Goal: Task Accomplishment & Management: Use online tool/utility

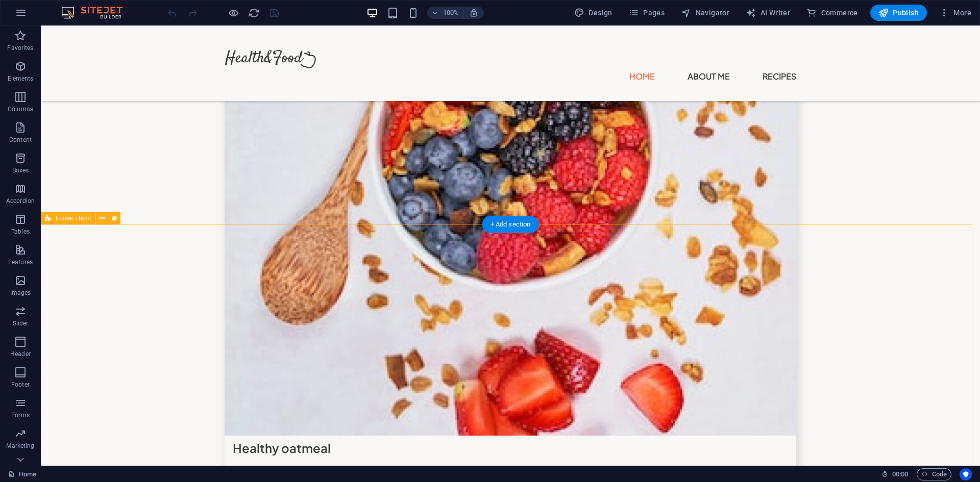
scroll to position [3281, 0]
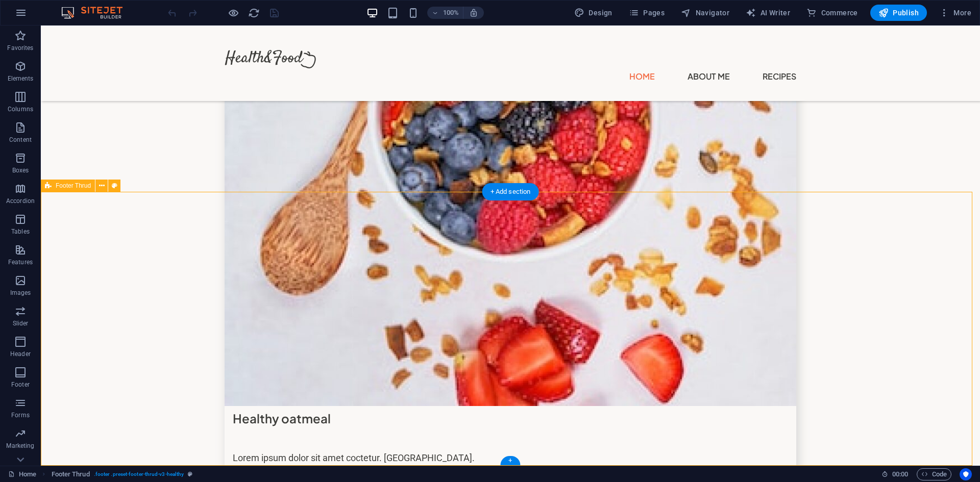
select select "footer"
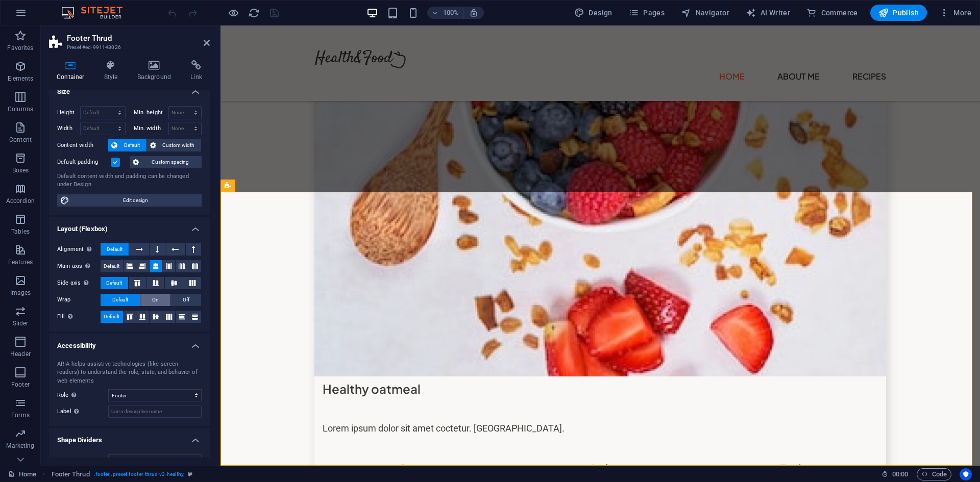
scroll to position [28, 0]
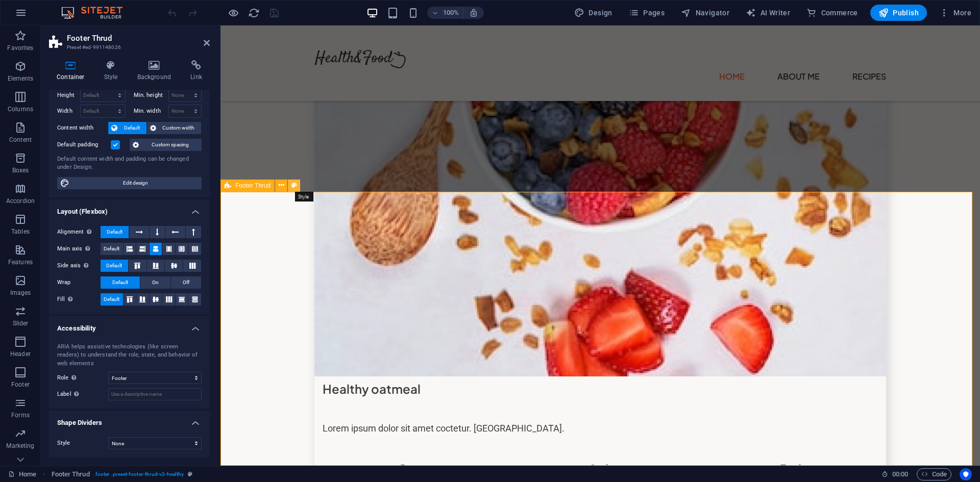
click at [291, 187] on icon at bounding box center [294, 185] width 6 height 11
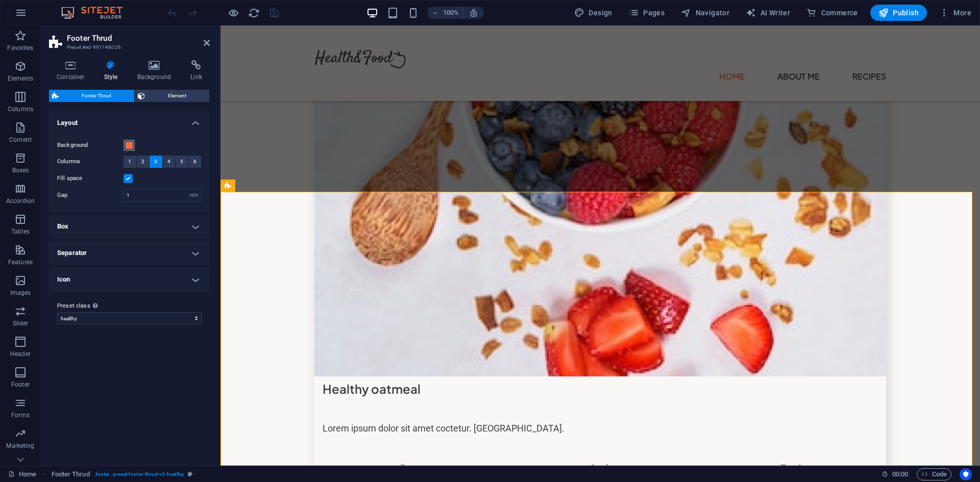
click at [132, 146] on span at bounding box center [129, 145] width 8 height 8
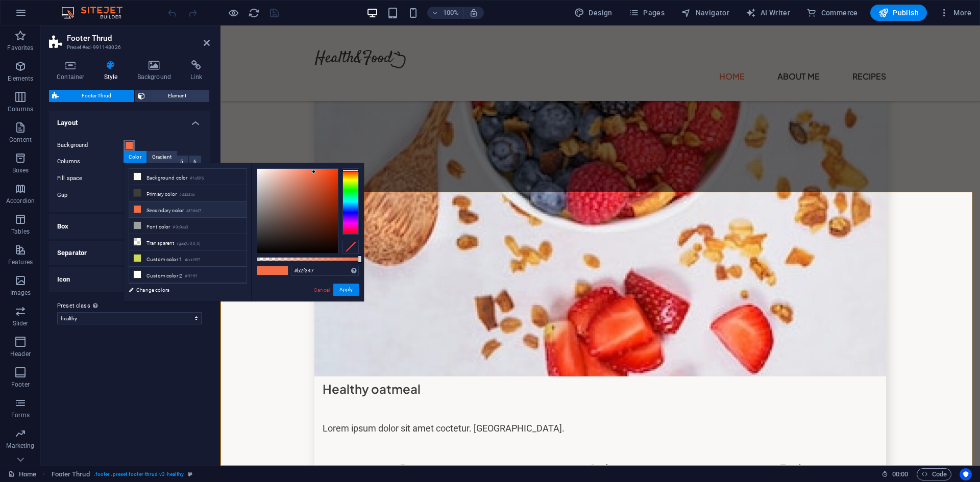
click at [350, 183] on div at bounding box center [350, 201] width 16 height 66
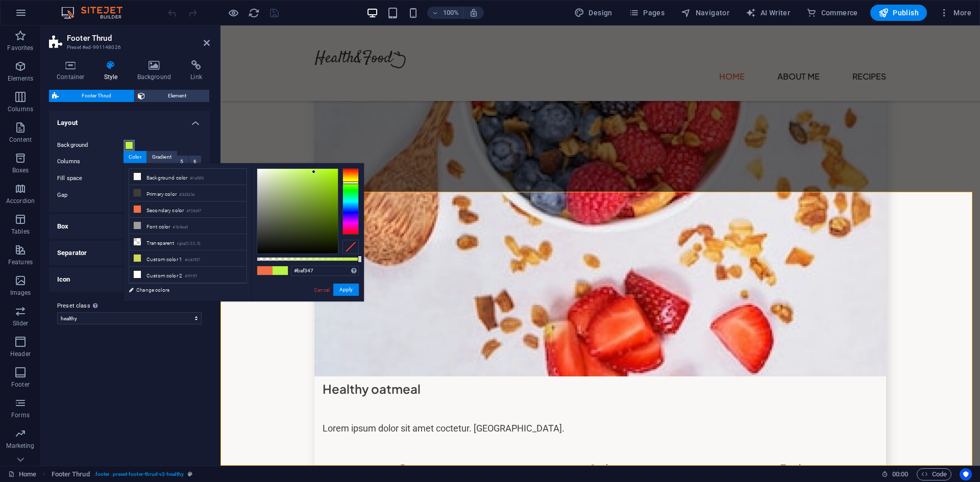
drag, startPoint x: 350, startPoint y: 183, endPoint x: 356, endPoint y: 183, distance: 5.1
click at [356, 183] on div at bounding box center [350, 183] width 16 height 3
click at [349, 287] on button "Apply" at bounding box center [346, 290] width 26 height 12
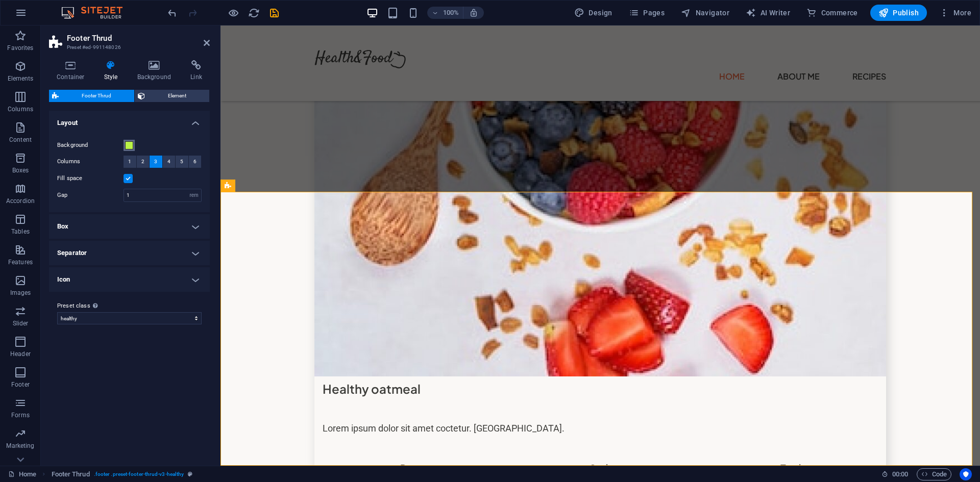
click at [128, 151] on button "Background" at bounding box center [128, 145] width 11 height 11
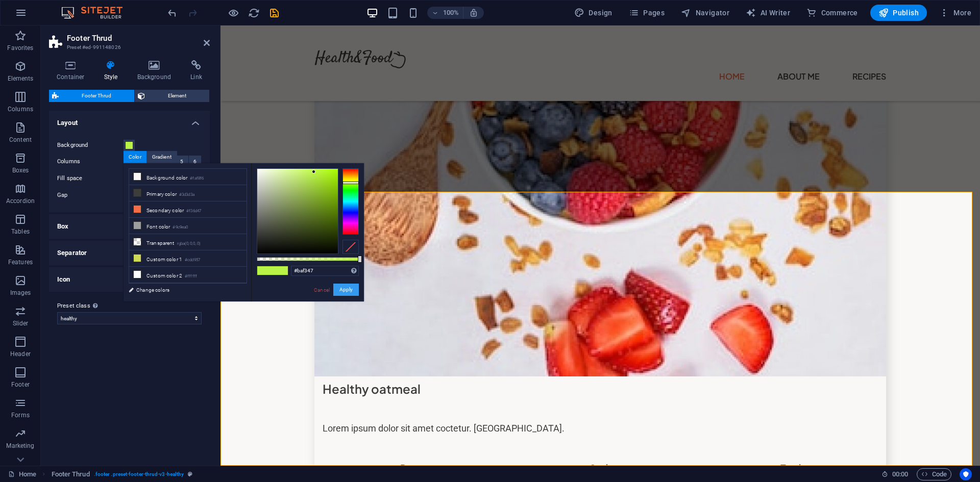
click at [350, 292] on button "Apply" at bounding box center [346, 290] width 26 height 12
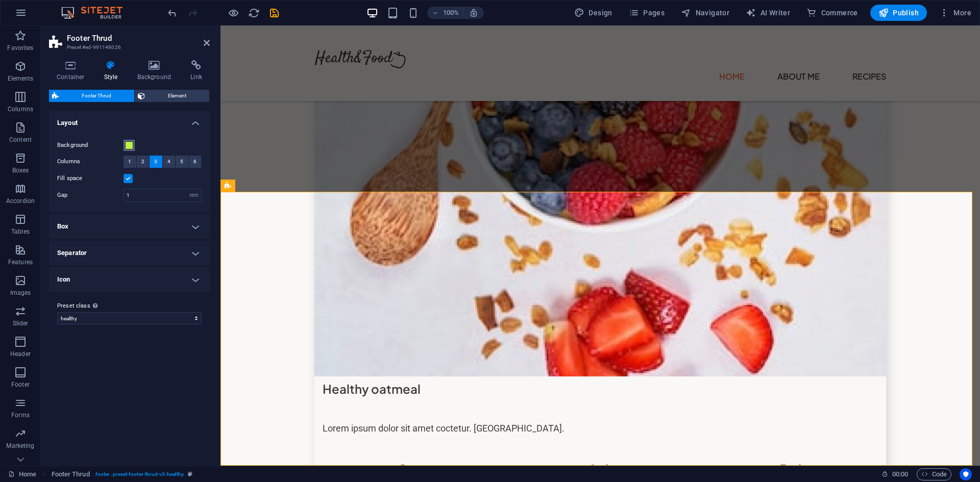
click at [129, 146] on span at bounding box center [129, 145] width 8 height 8
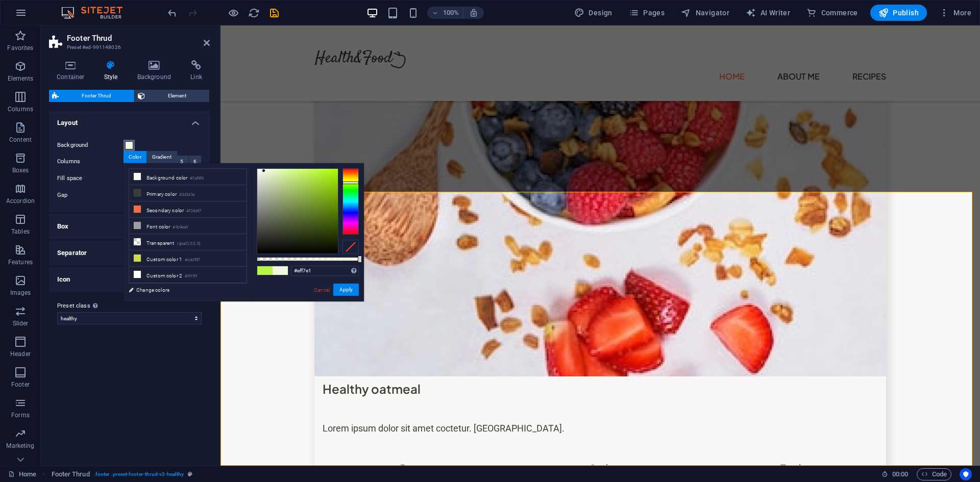
click at [264, 171] on div at bounding box center [297, 211] width 81 height 85
type input "#d9f5a0"
drag, startPoint x: 267, startPoint y: 174, endPoint x: 285, endPoint y: 171, distance: 18.0
click at [285, 171] on div at bounding box center [297, 211] width 81 height 85
click at [348, 290] on button "Apply" at bounding box center [346, 290] width 26 height 12
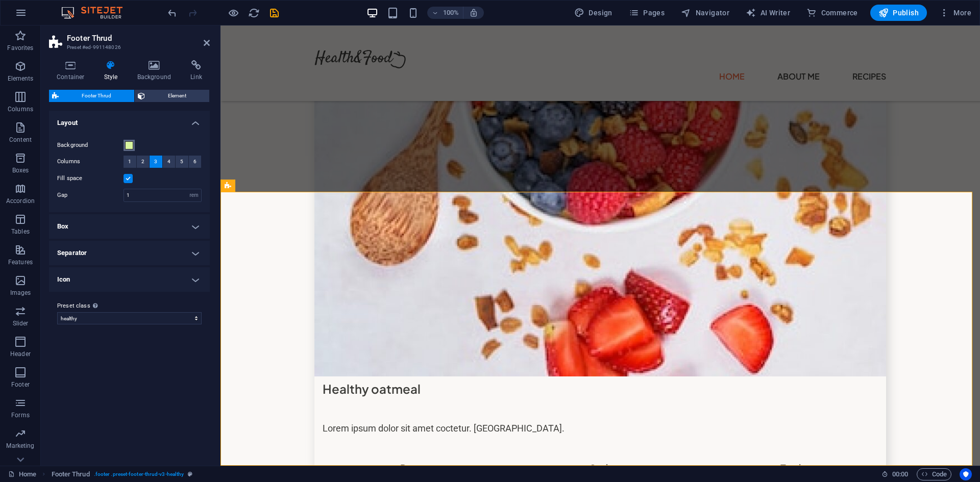
click at [129, 148] on span at bounding box center [129, 145] width 8 height 8
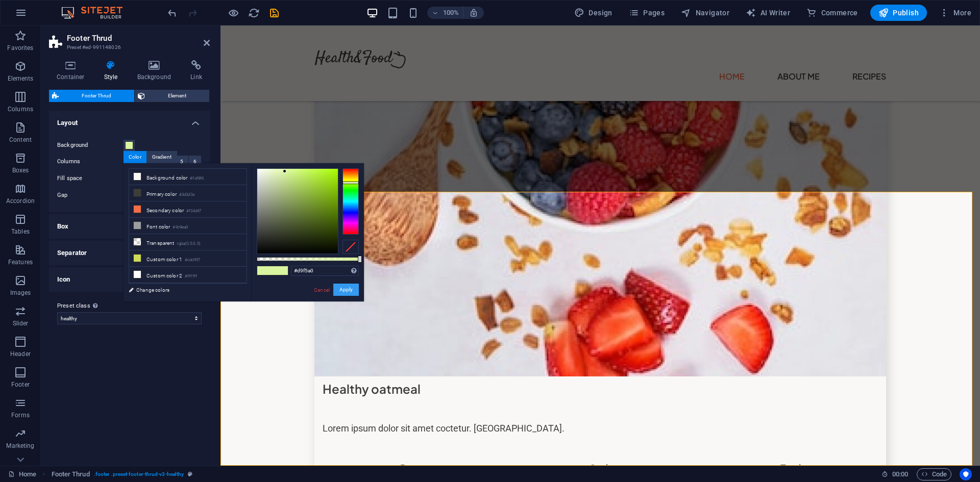
click at [349, 289] on button "Apply" at bounding box center [346, 290] width 26 height 12
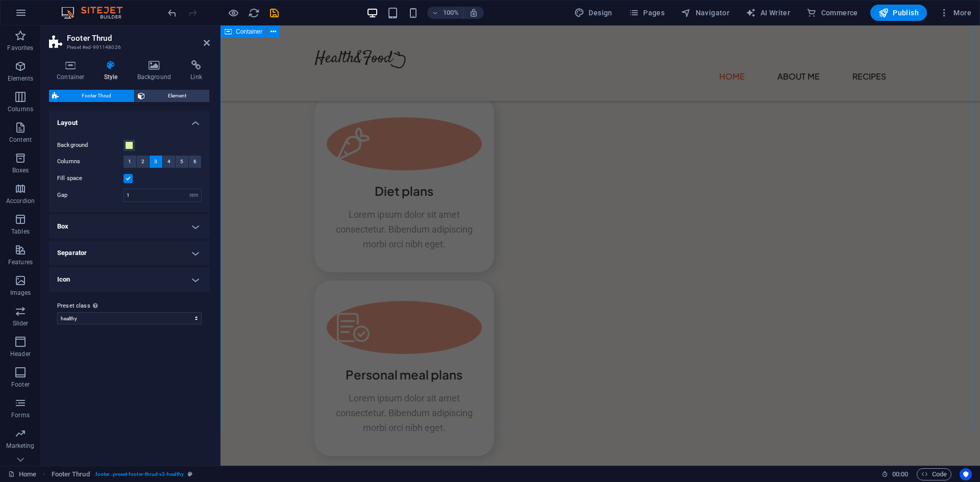
scroll to position [2461, 0]
